Goal: Information Seeking & Learning: Find specific fact

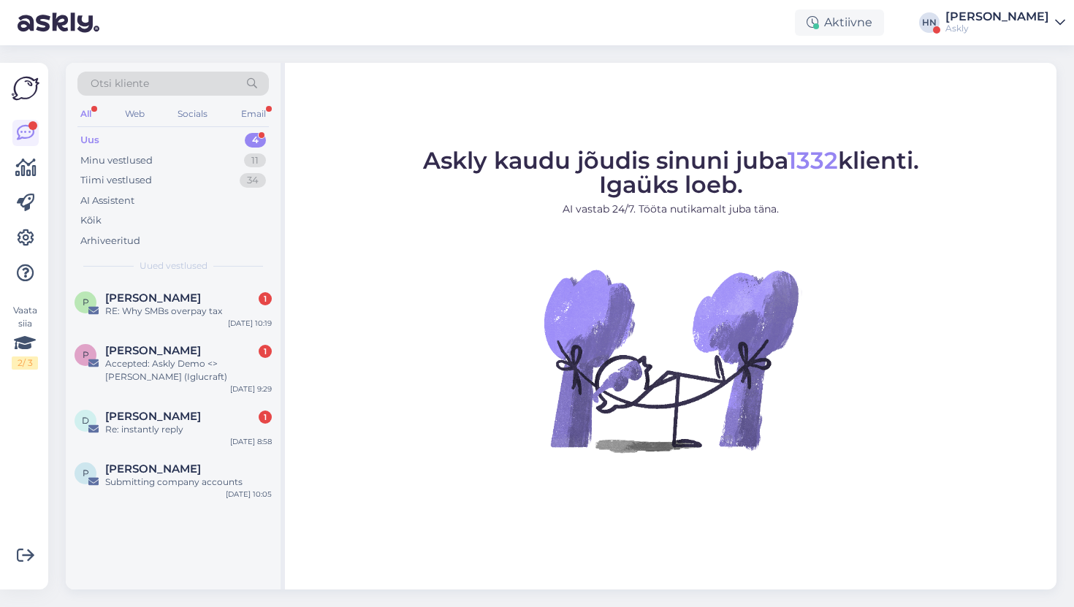
click at [1002, 31] on div "Askly" at bounding box center [998, 29] width 104 height 12
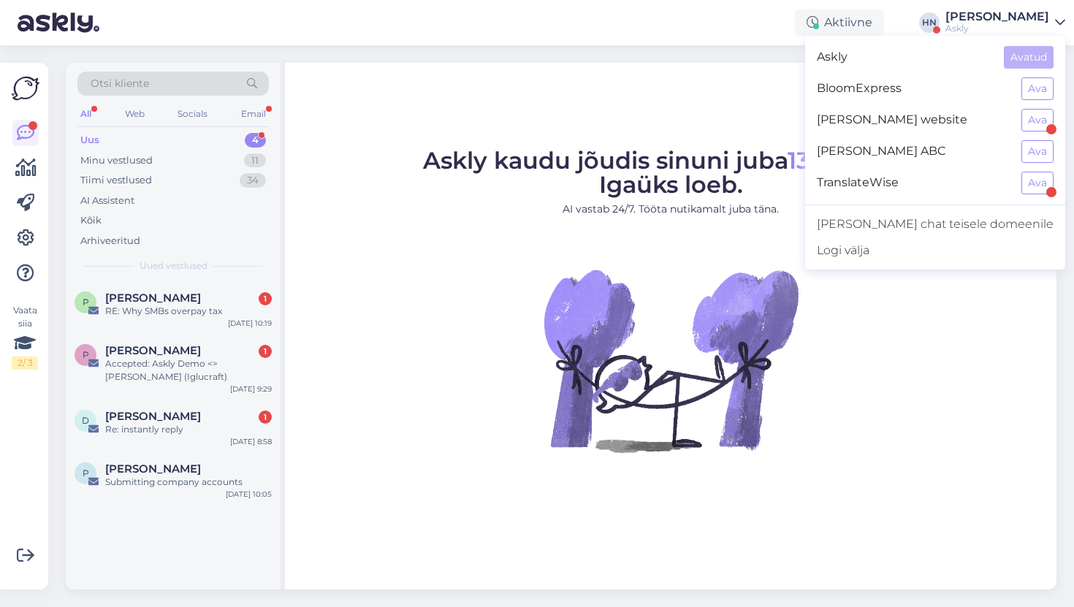
click at [518, 123] on div "Askly kaudu jõudis sinuni juba 1332 klienti. Igaüks loeb. AI vastab 24/7. Tööta…" at bounding box center [671, 326] width 772 height 527
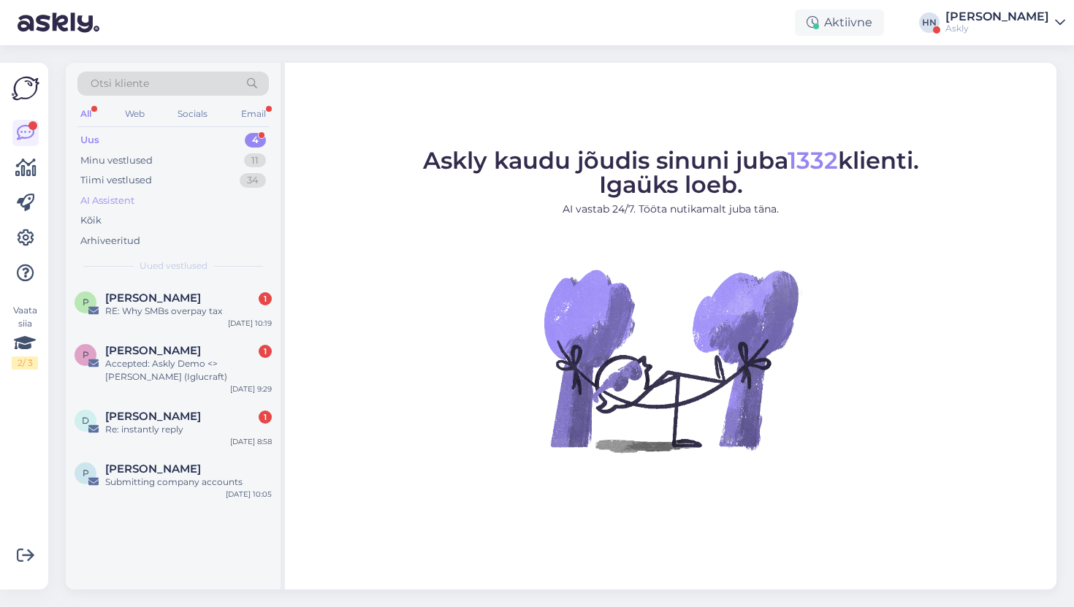
click at [235, 193] on div "AI Assistent" at bounding box center [173, 201] width 192 height 20
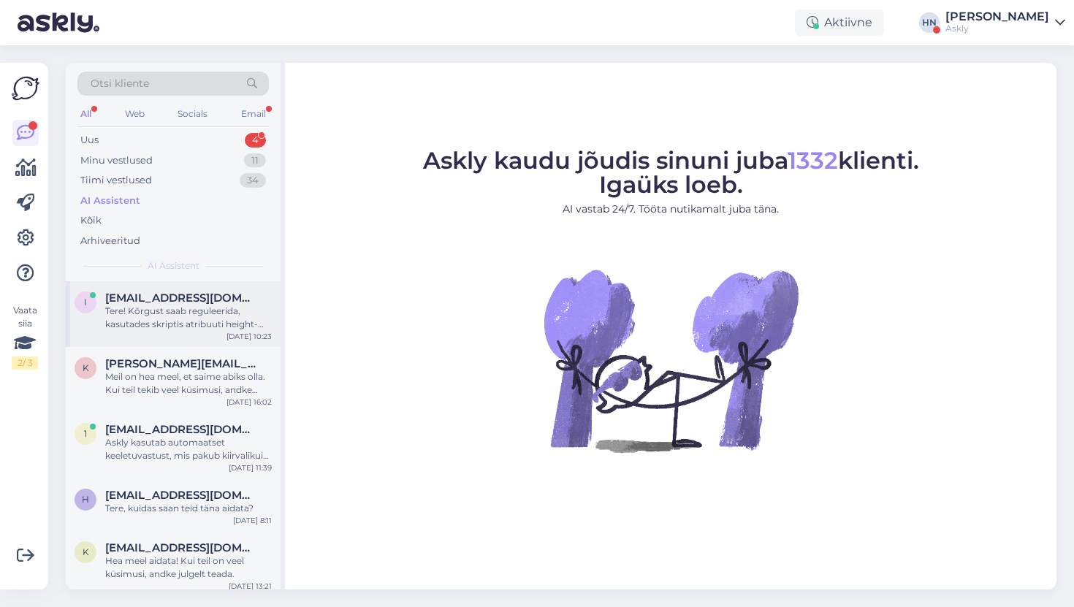
click at [189, 335] on div "i [EMAIL_ADDRESS][DOMAIN_NAME] Tere! Kõrgust saab reguleerida, kasutades skript…" at bounding box center [173, 314] width 215 height 66
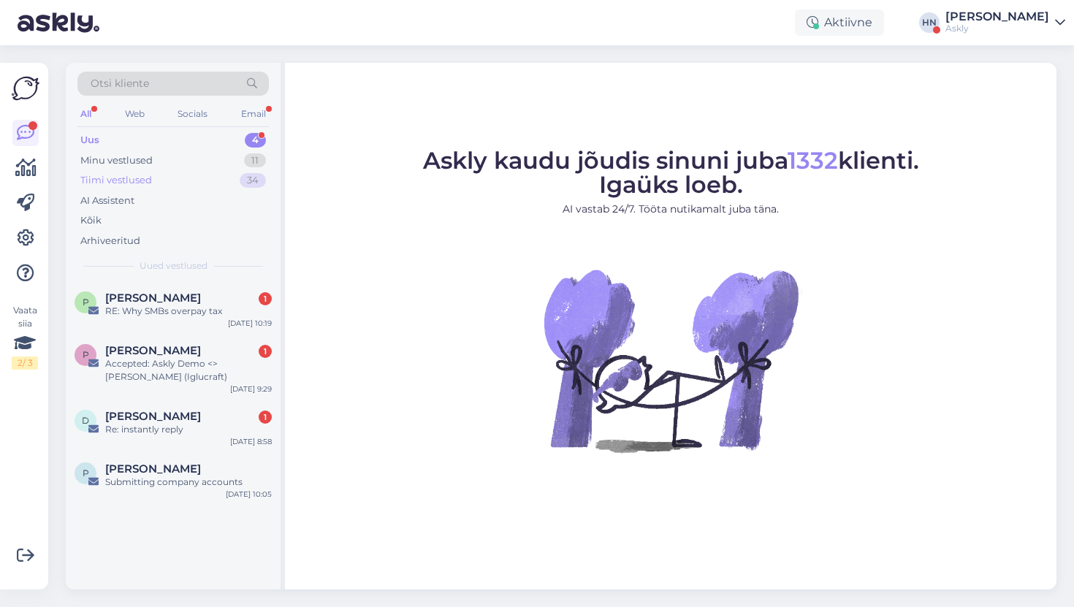
click at [166, 183] on div "Tiimi vestlused 34" at bounding box center [173, 180] width 192 height 20
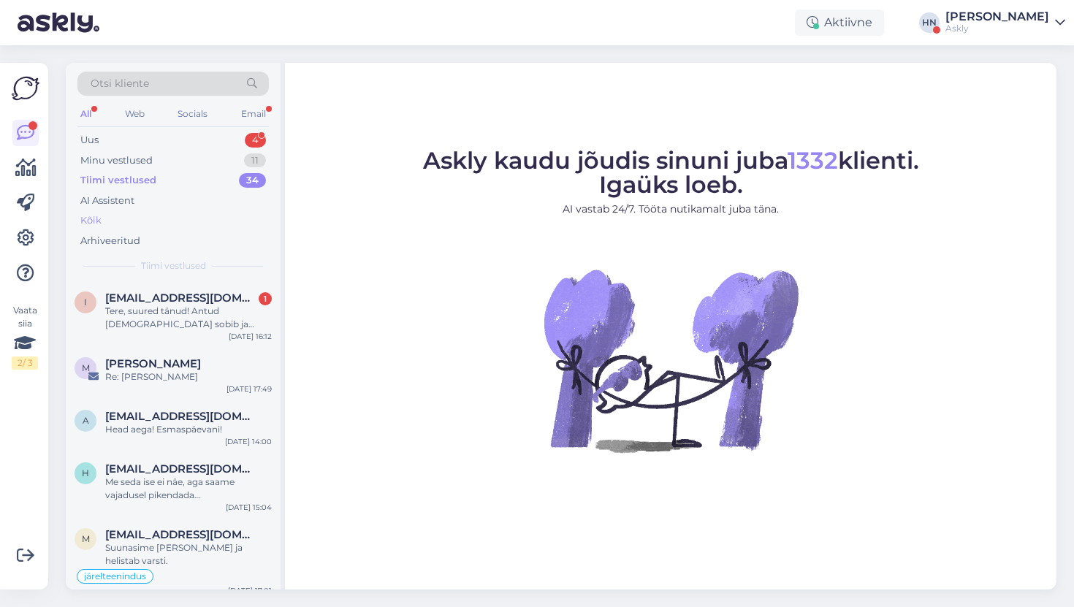
click at [136, 213] on div "Kõik" at bounding box center [173, 221] width 192 height 20
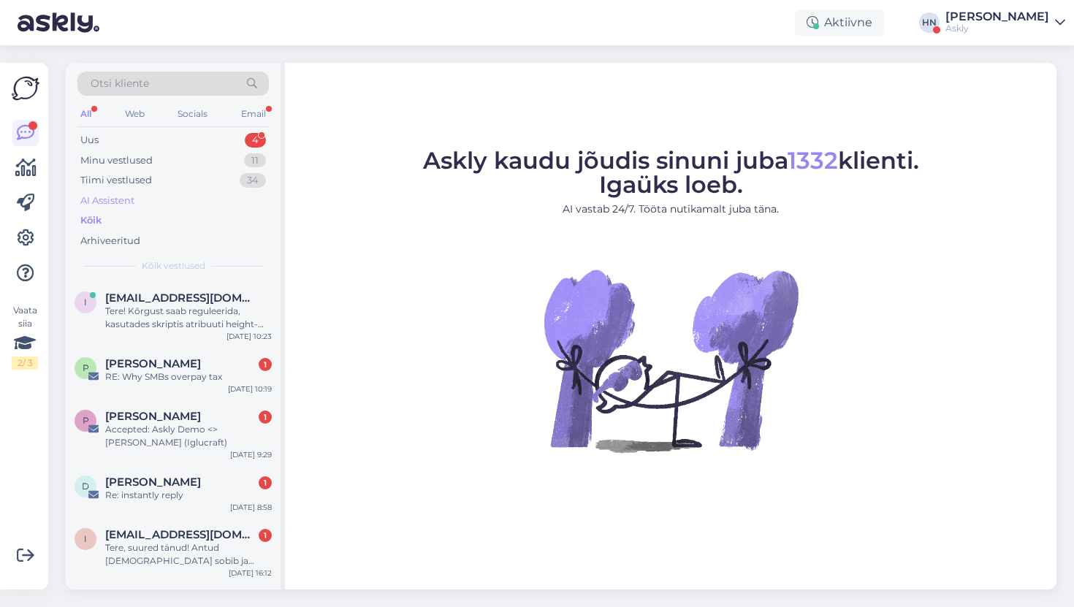
click at [136, 203] on div "AI Assistent" at bounding box center [173, 201] width 192 height 20
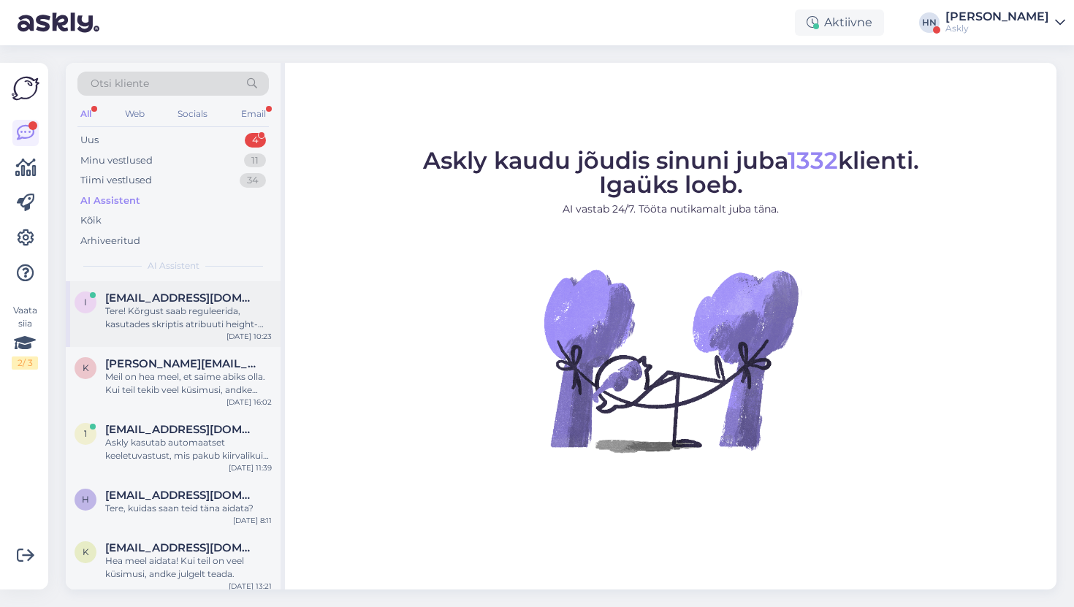
click at [125, 292] on span "[EMAIL_ADDRESS][DOMAIN_NAME]" at bounding box center [181, 298] width 152 height 13
